Goal: Check status: Verify the current state of an ongoing process or item

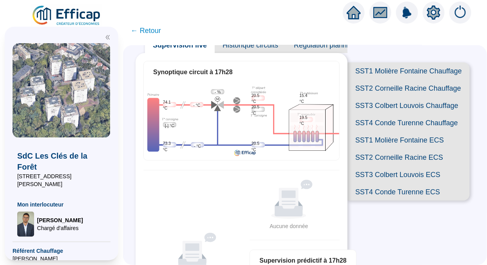
scroll to position [40, 0]
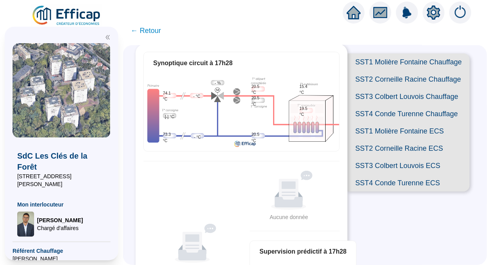
click at [374, 65] on span "SST1 Molière Fontaine Chauffage" at bounding box center [409, 61] width 122 height 17
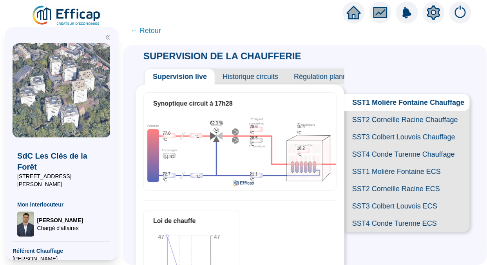
click at [384, 124] on span "SST2 Corneille Racine Chauffage" at bounding box center [407, 119] width 125 height 17
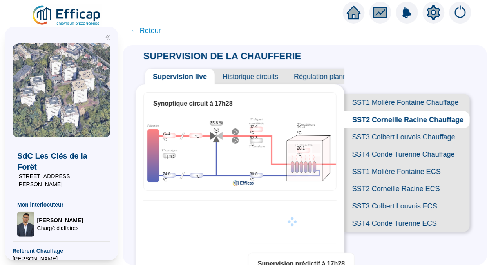
click at [376, 145] on span "SST3 Colbert Louvois Chauffage" at bounding box center [407, 136] width 125 height 17
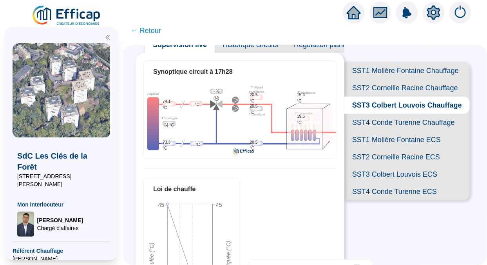
click at [376, 131] on span "SST4 Conde Turenne Chauffage" at bounding box center [407, 122] width 125 height 17
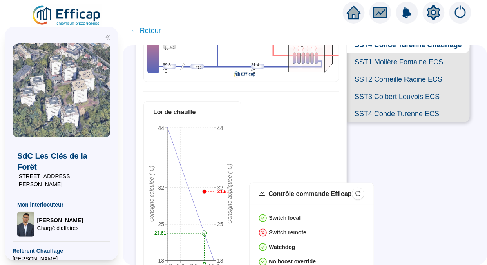
scroll to position [109, 0]
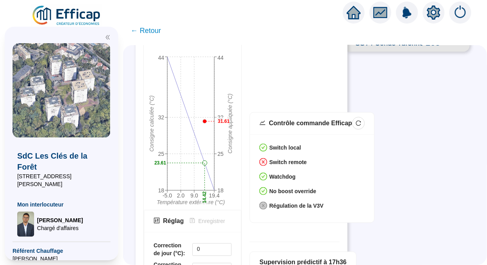
type input "8"
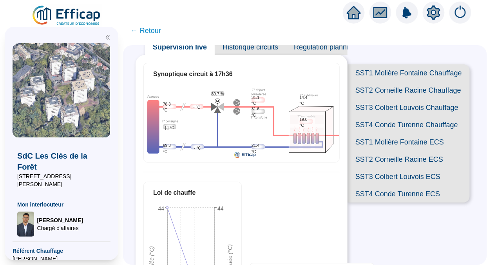
scroll to position [29, 0]
click at [381, 75] on span "SST1 Molière Fontaine Chauffage" at bounding box center [409, 72] width 122 height 17
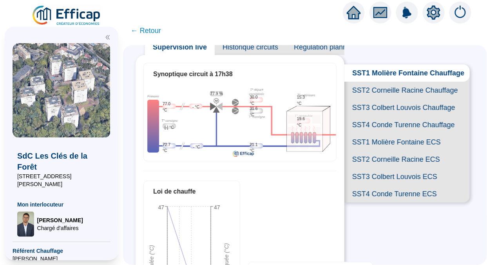
type input "10"
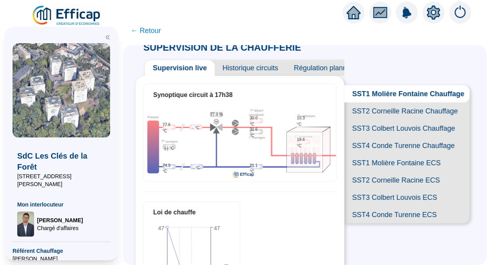
scroll to position [2, 0]
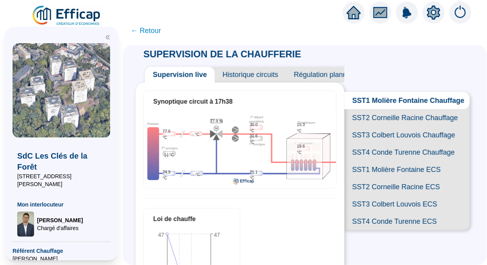
click at [373, 121] on span "SST2 Corneille Racine Chauffage" at bounding box center [407, 117] width 125 height 17
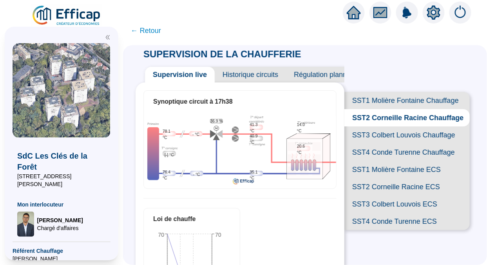
click at [378, 144] on span "SST3 Colbert Louvois Chauffage" at bounding box center [407, 134] width 125 height 17
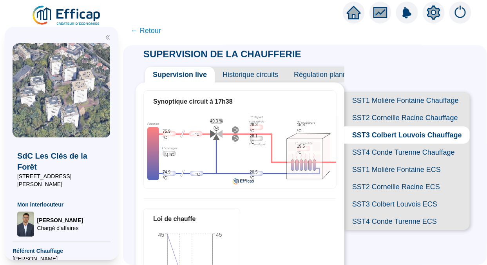
click at [371, 124] on span "SST2 Corneille Racine Chauffage" at bounding box center [407, 117] width 125 height 17
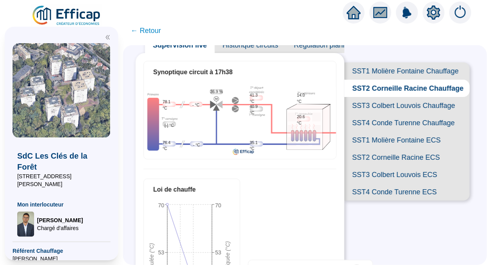
scroll to position [30, 0]
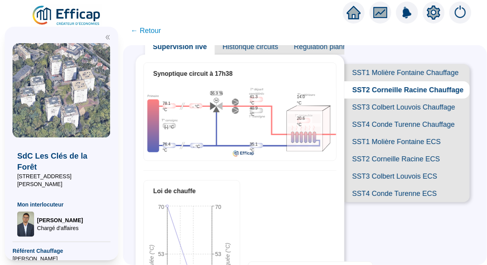
click at [362, 116] on span "SST3 Colbert Louvois Chauffage" at bounding box center [407, 106] width 125 height 17
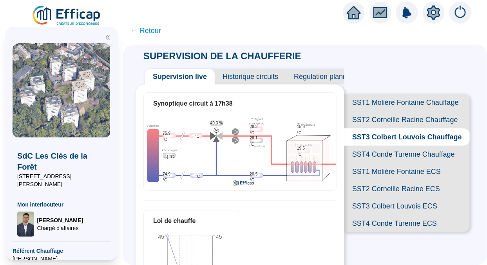
click at [361, 163] on span "SST4 Conde Turenne Chauffage" at bounding box center [407, 153] width 125 height 17
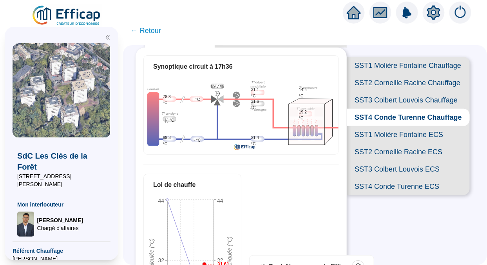
scroll to position [38, 0]
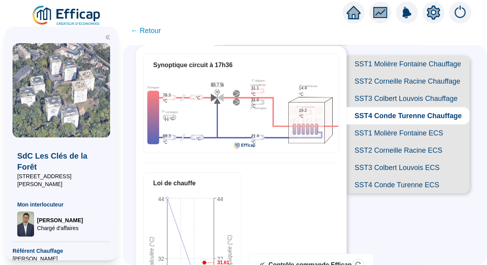
click at [150, 32] on span "← Retour" at bounding box center [146, 30] width 30 height 11
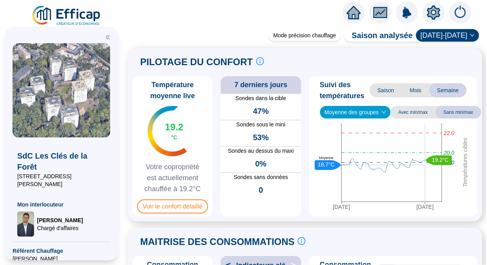
click at [369, 111] on span "Moyenne des groupes" at bounding box center [356, 112] width 62 height 12
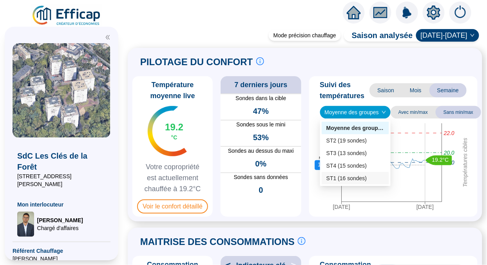
click at [360, 176] on div "ST1 (16 sondes)" at bounding box center [356, 178] width 58 height 8
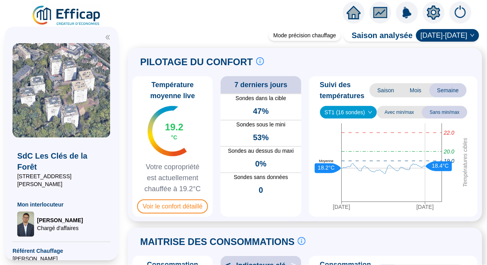
click at [172, 206] on span "Voir le confort détaillé" at bounding box center [172, 206] width 71 height 14
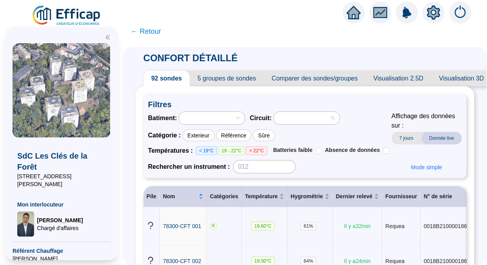
click at [288, 122] on div at bounding box center [303, 118] width 55 height 11
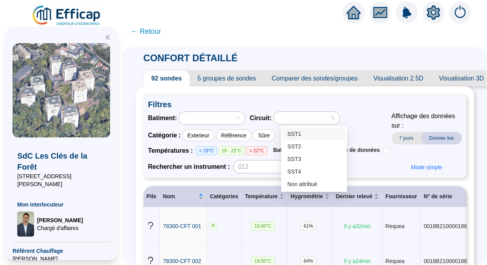
click at [322, 131] on div "SST1" at bounding box center [314, 134] width 53 height 8
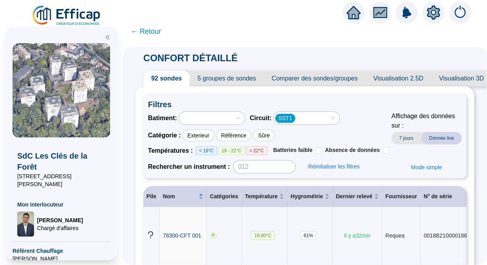
click at [155, 31] on span "← Retour" at bounding box center [146, 31] width 30 height 11
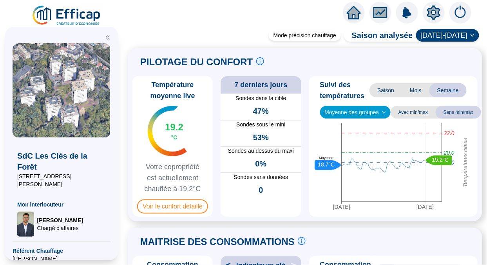
click at [62, 13] on img at bounding box center [66, 16] width 71 height 22
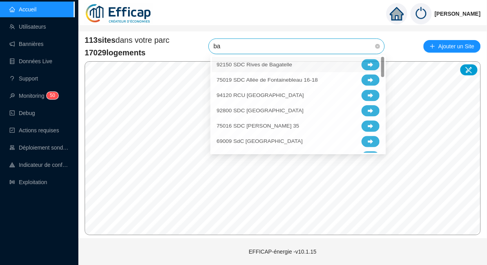
type input "ban"
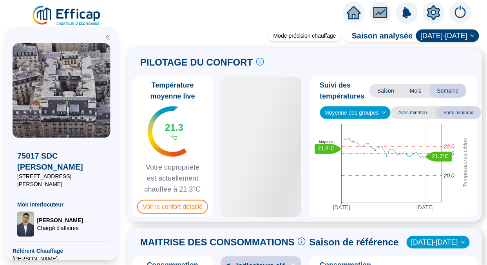
click at [358, 110] on span "Moyenne des groupes" at bounding box center [356, 113] width 62 height 12
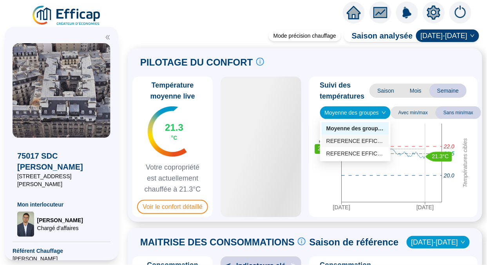
click at [370, 138] on div "REFERENCE EFFICAP Cour (4 sondes)" at bounding box center [356, 141] width 58 height 8
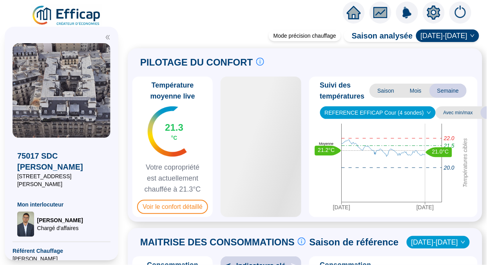
click at [362, 111] on span "REFERENCE EFFICAP Cour (4 sondes)" at bounding box center [378, 113] width 106 height 12
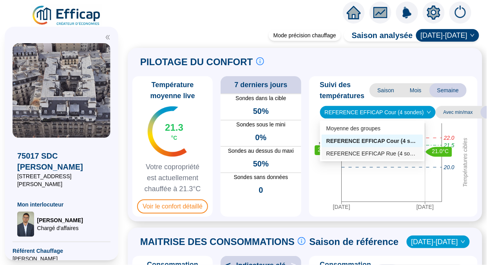
click at [365, 151] on div "REFERENCE EFFICAP Rue (4 sondes)" at bounding box center [373, 153] width 92 height 8
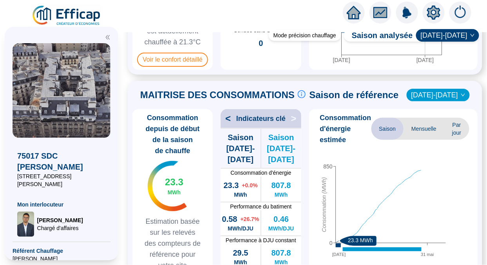
scroll to position [140, 0]
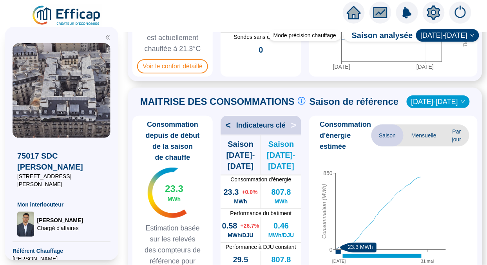
click at [420, 141] on span "Mensuelle" at bounding box center [424, 135] width 41 height 22
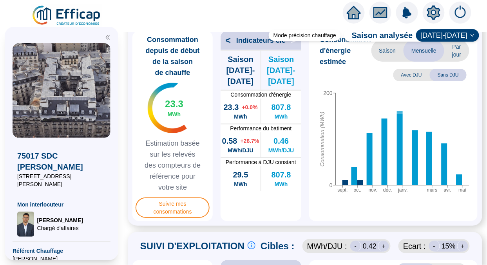
scroll to position [227, 0]
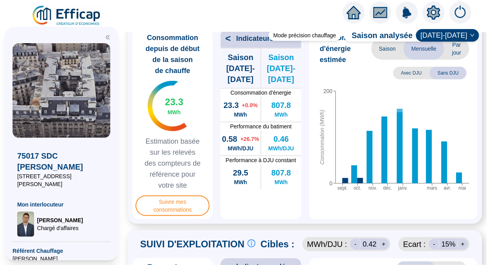
click at [453, 57] on span "Par jour" at bounding box center [457, 49] width 25 height 22
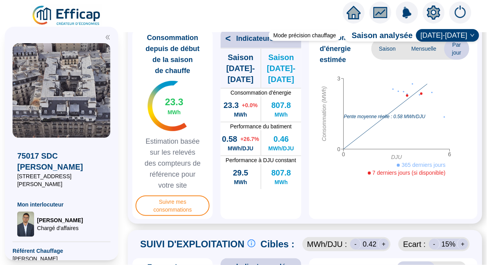
click at [409, 55] on span "Mensuelle" at bounding box center [424, 49] width 41 height 22
